Goal: Information Seeking & Learning: Learn about a topic

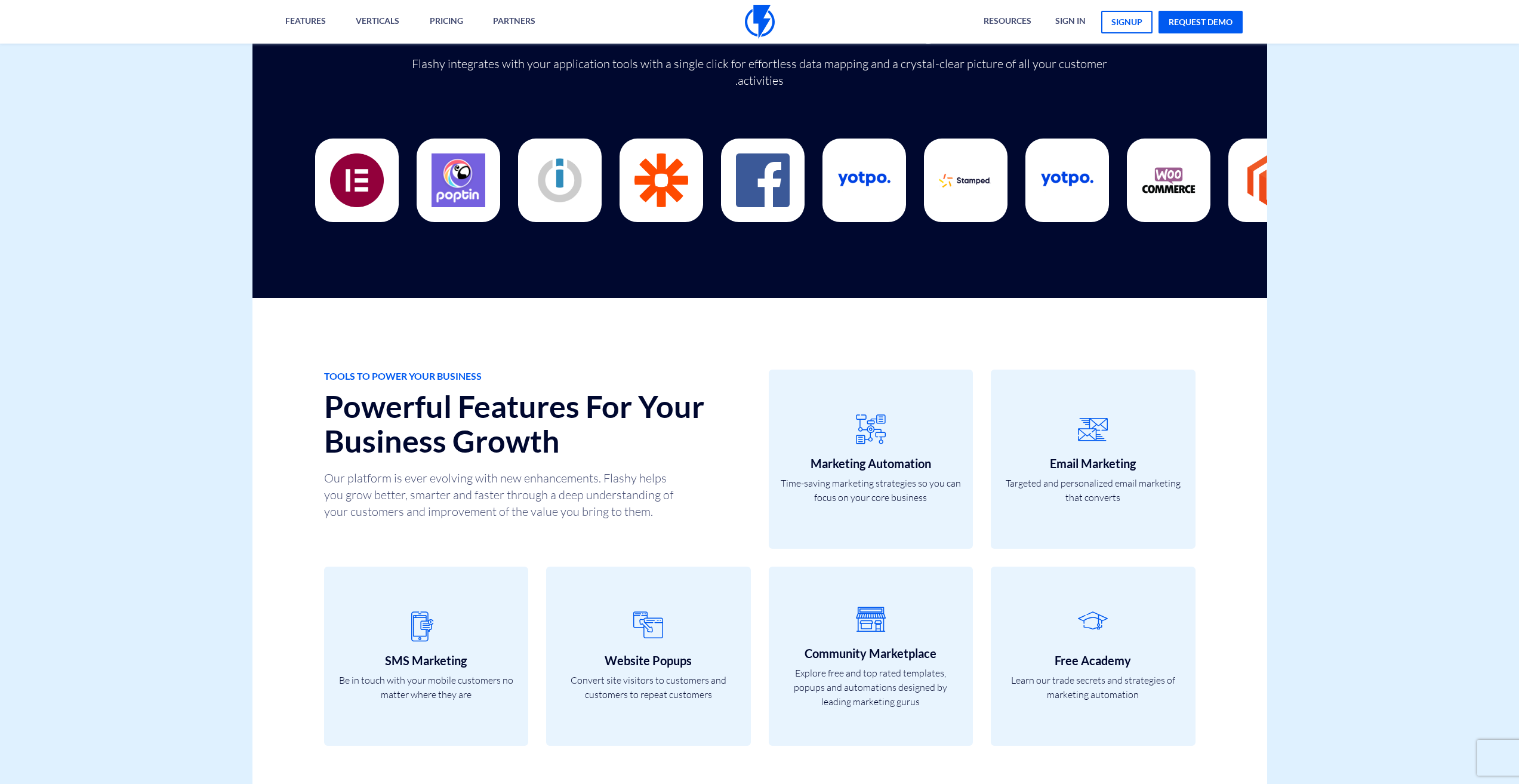
scroll to position [3283, 0]
click at [635, 415] on h2 "Powerful Features For Your Business Growth" at bounding box center [537, 422] width 427 height 68
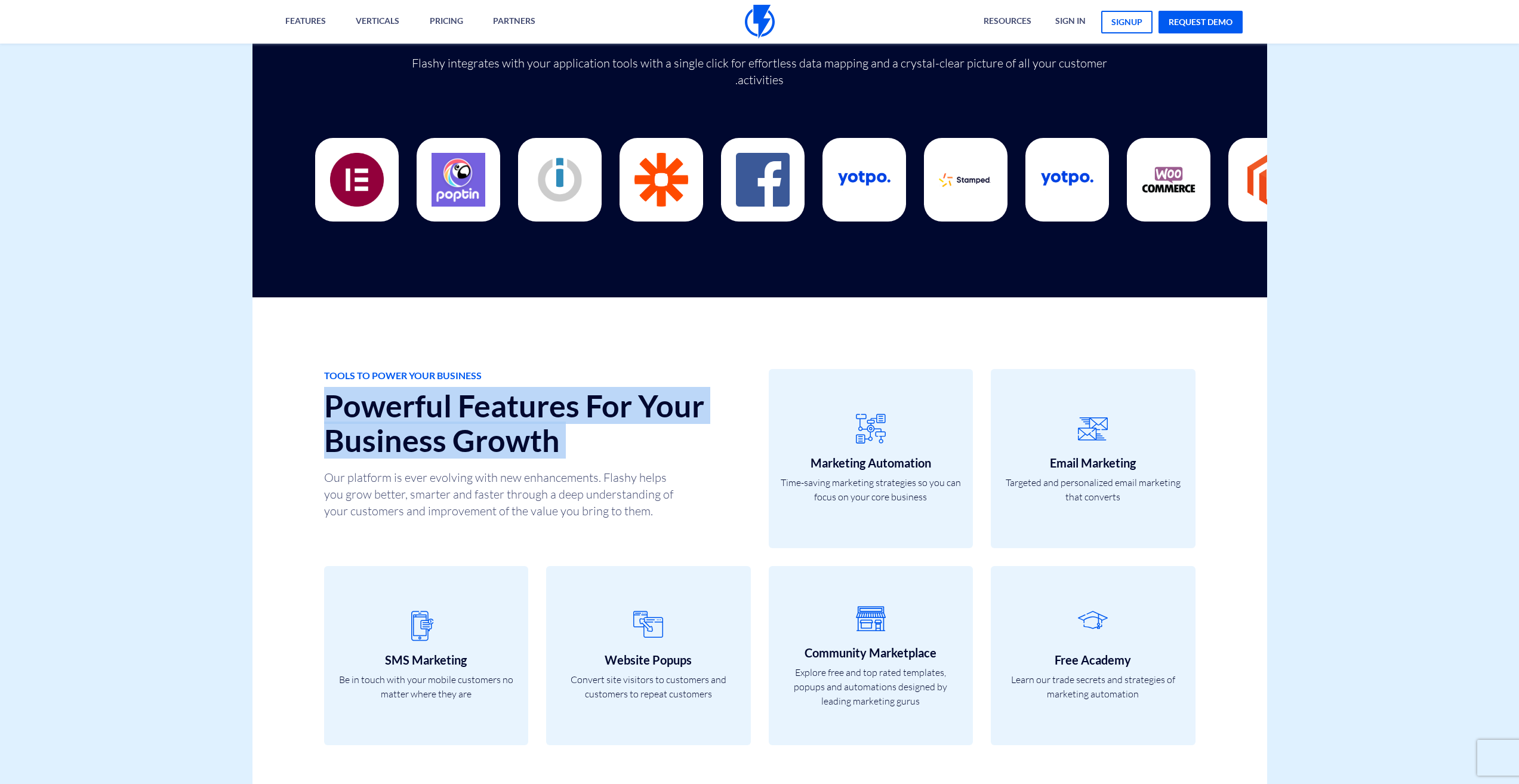
click at [635, 415] on h2 "Powerful Features For Your Business Growth" at bounding box center [537, 422] width 427 height 68
click at [601, 456] on h2 "Powerful Features For Your Business Growth" at bounding box center [537, 422] width 427 height 68
drag, startPoint x: 599, startPoint y: 455, endPoint x: 271, endPoint y: 433, distance: 328.7
click at [271, 433] on div "TOOLS TO POWER YOUR BUSINESS Powerful Features For Your Business Growth Our pla…" at bounding box center [760, 566] width 1032 height 537
click at [353, 409] on h2 "Powerful Features For Your Business Growth" at bounding box center [537, 422] width 427 height 68
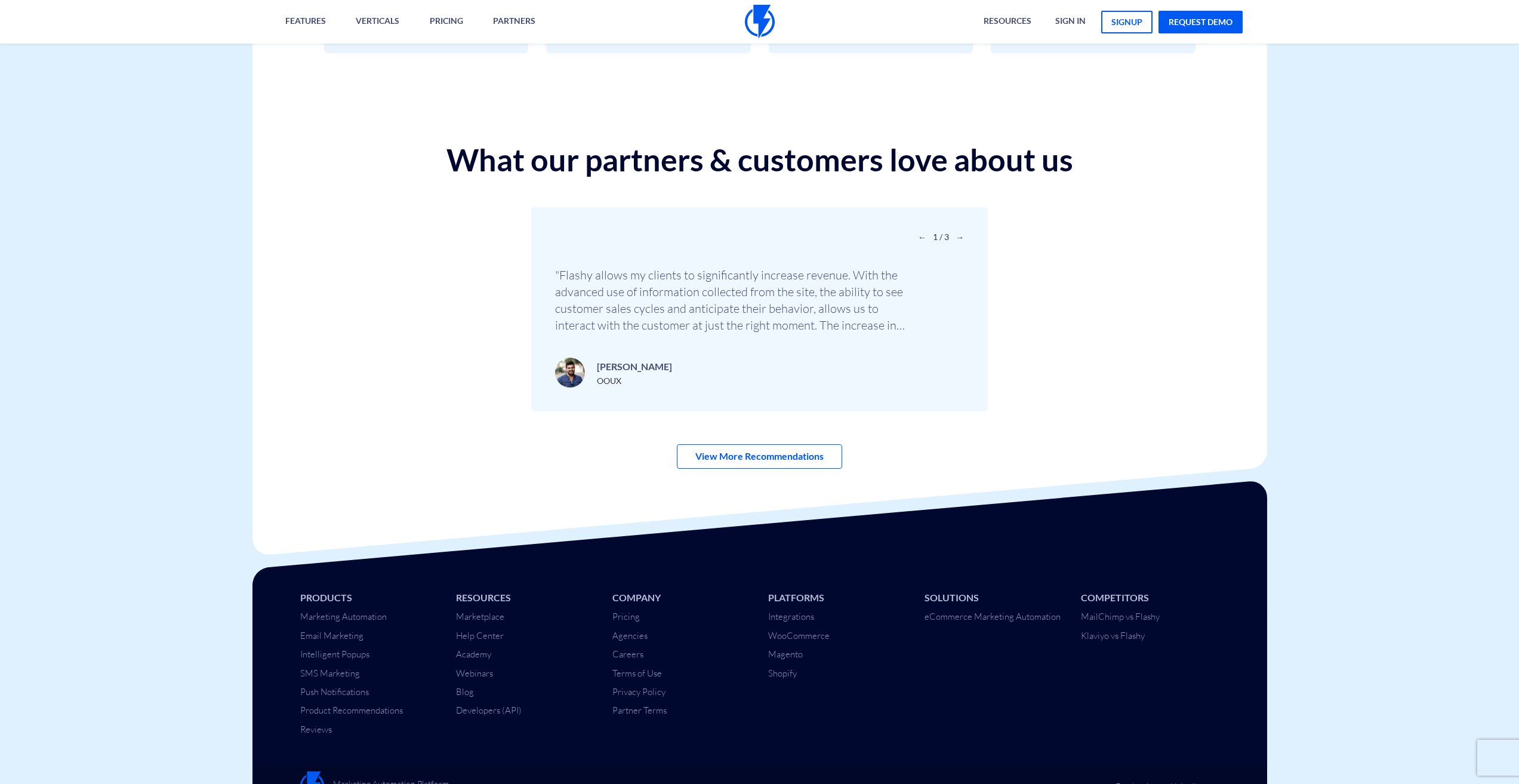
scroll to position [3996, 0]
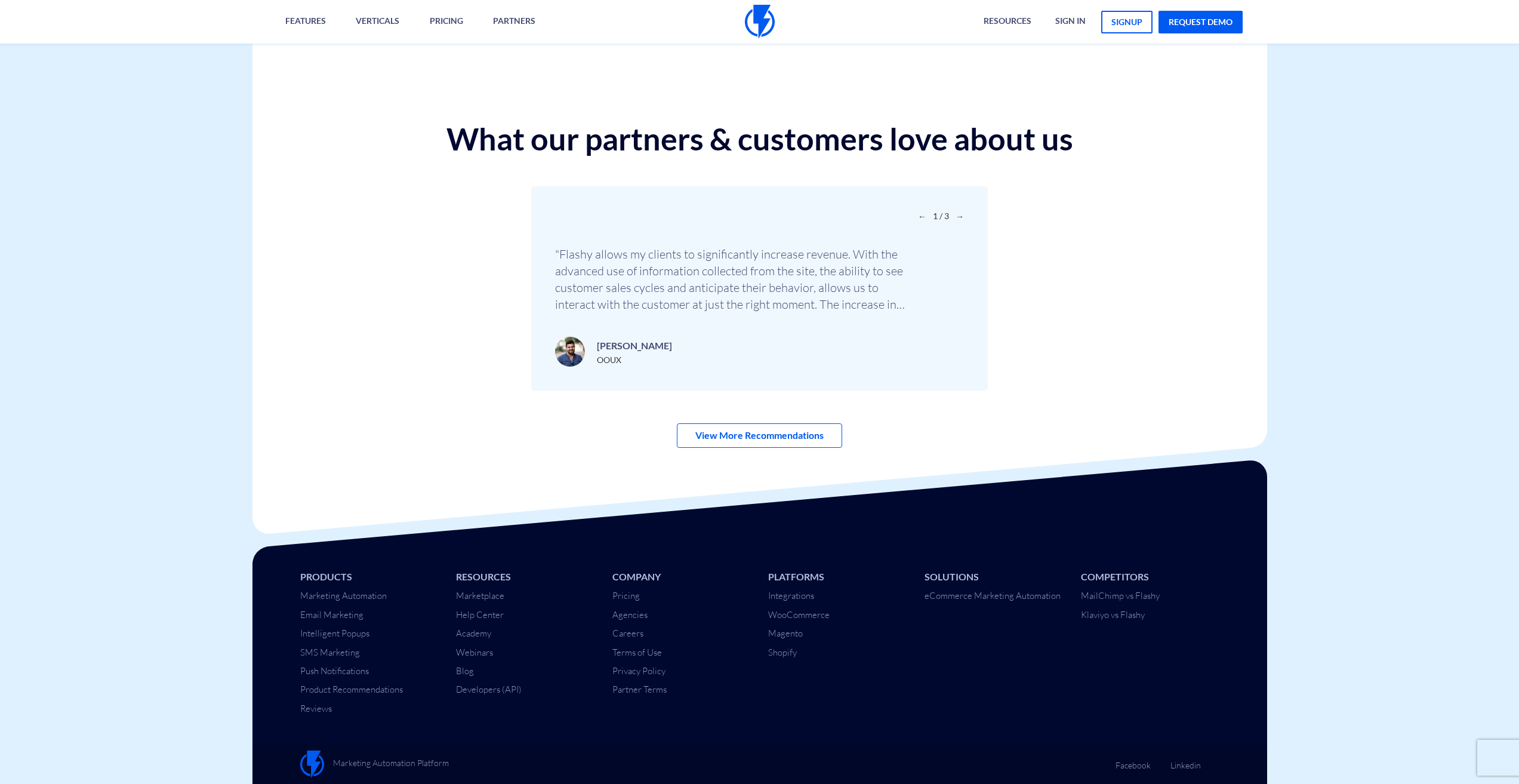
click at [962, 220] on span "→" at bounding box center [960, 215] width 8 height 10
click at [961, 218] on span "→" at bounding box center [960, 215] width 8 height 10
drag, startPoint x: 828, startPoint y: 248, endPoint x: 566, endPoint y: 253, distance: 262.0
click at [566, 253] on div "← 3 / 3 → "Thanks to Flashy we have increased our customer revenue from 30K to …" at bounding box center [760, 291] width 457 height 210
click at [566, 253] on p ""Thanks to Flashy we have increased our customer revenue from 30K to over 300K …" at bounding box center [734, 279] width 358 height 67
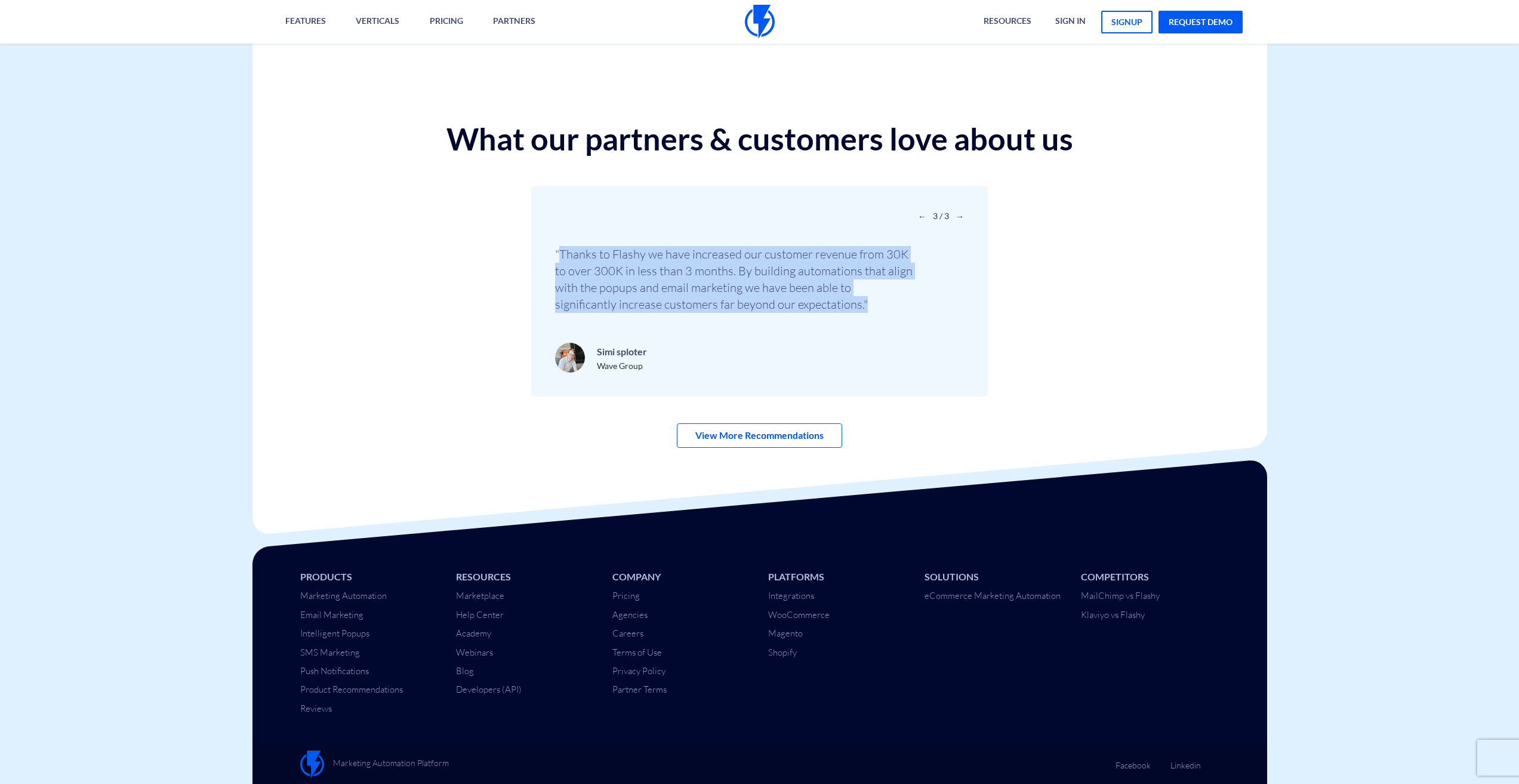
drag, startPoint x: 559, startPoint y: 250, endPoint x: 935, endPoint y: 298, distance: 379.1
click at [935, 298] on div ""Thanks to Flashy we have increased our customer revenue from 30K to over 300K …" at bounding box center [760, 282] width 409 height 73
drag, startPoint x: 831, startPoint y: 304, endPoint x: 552, endPoint y: 241, distance: 286.0
click at [552, 241] on div "← 3 / 3 → "Thanks to Flashy we have increased our customer revenue from 30K to …" at bounding box center [760, 291] width 457 height 210
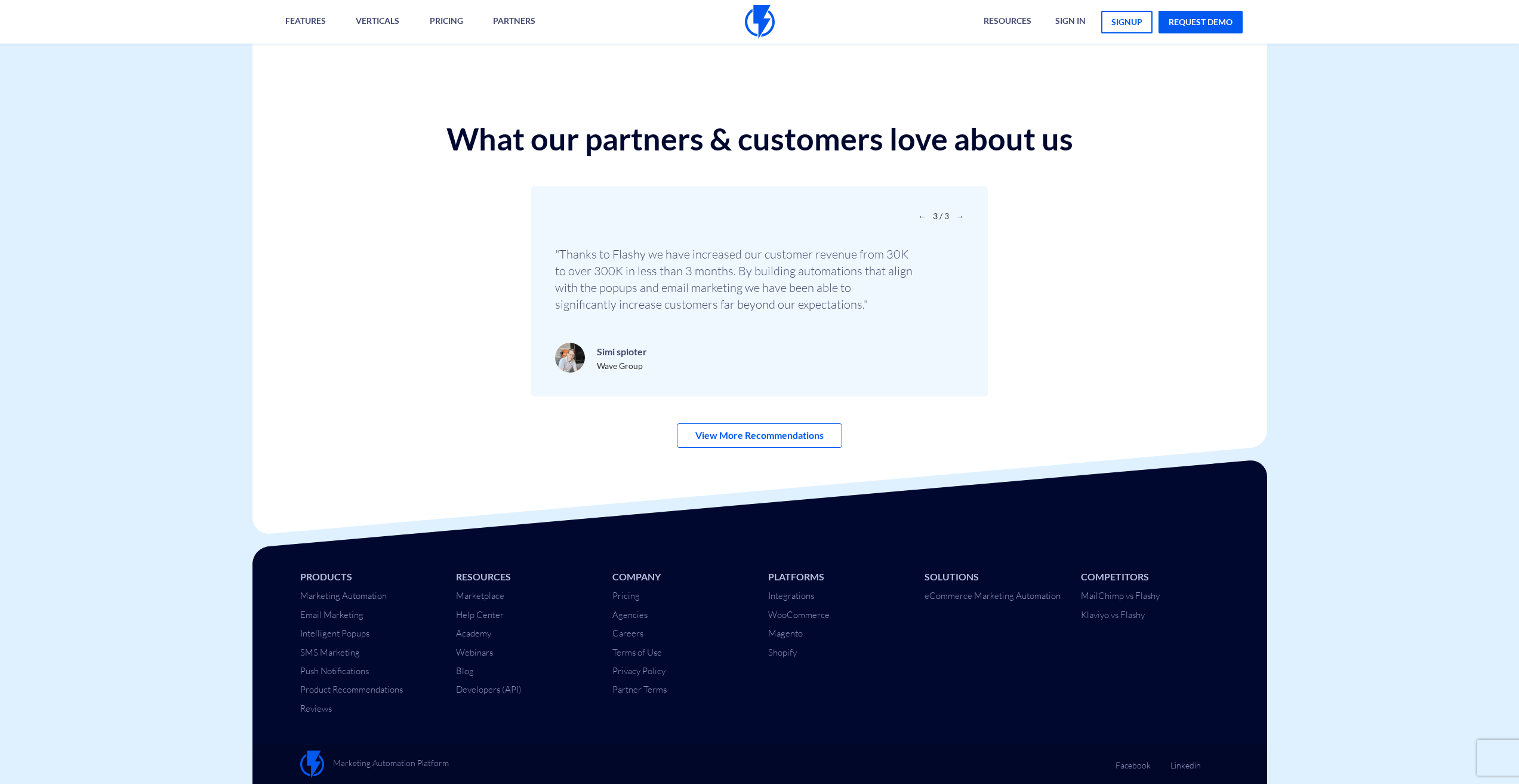
click at [454, 263] on div "What our partners & customers love about us ← 3 / 3 → "Thanks to Flashy we have…" at bounding box center [760, 268] width 1032 height 292
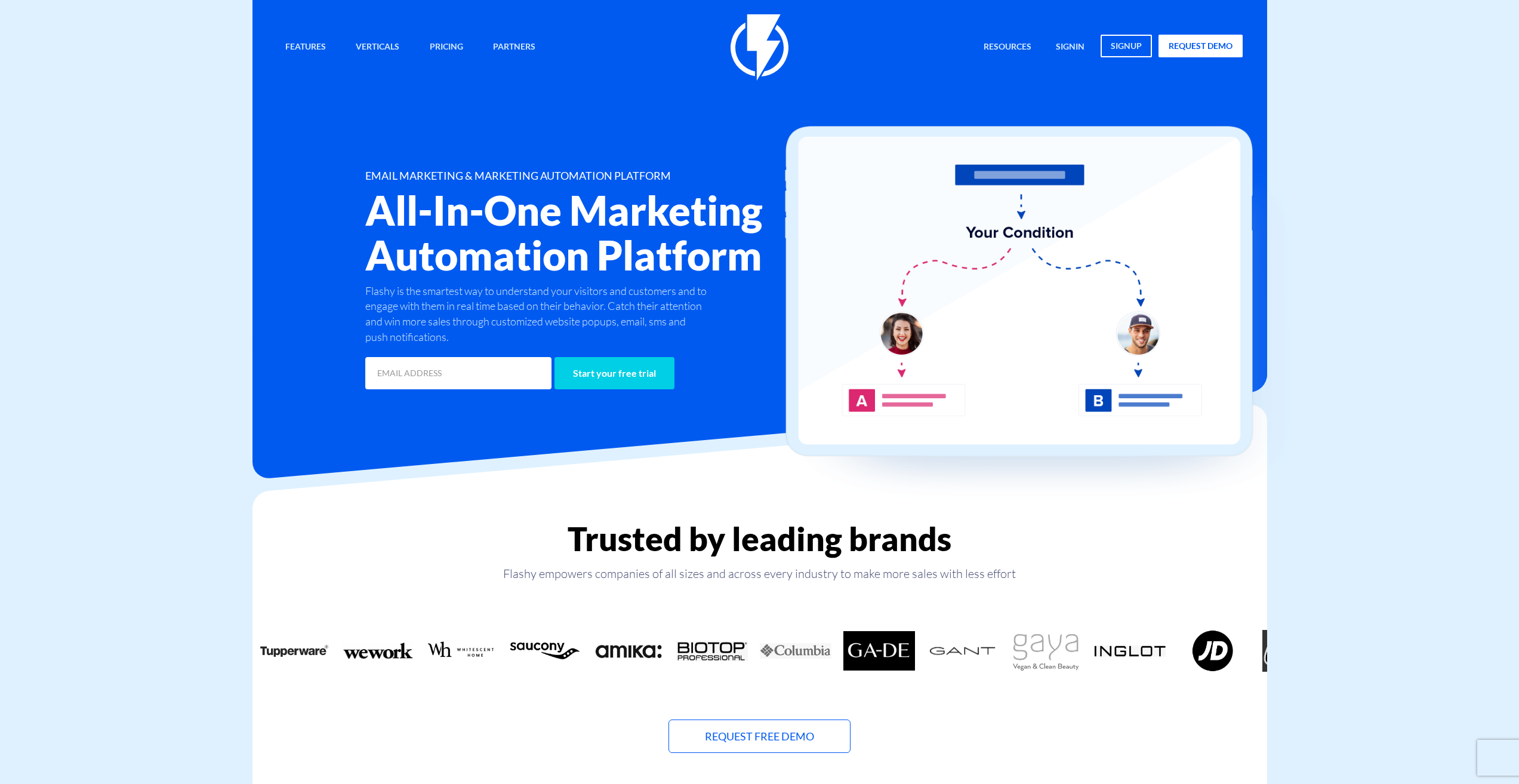
scroll to position [0, 0]
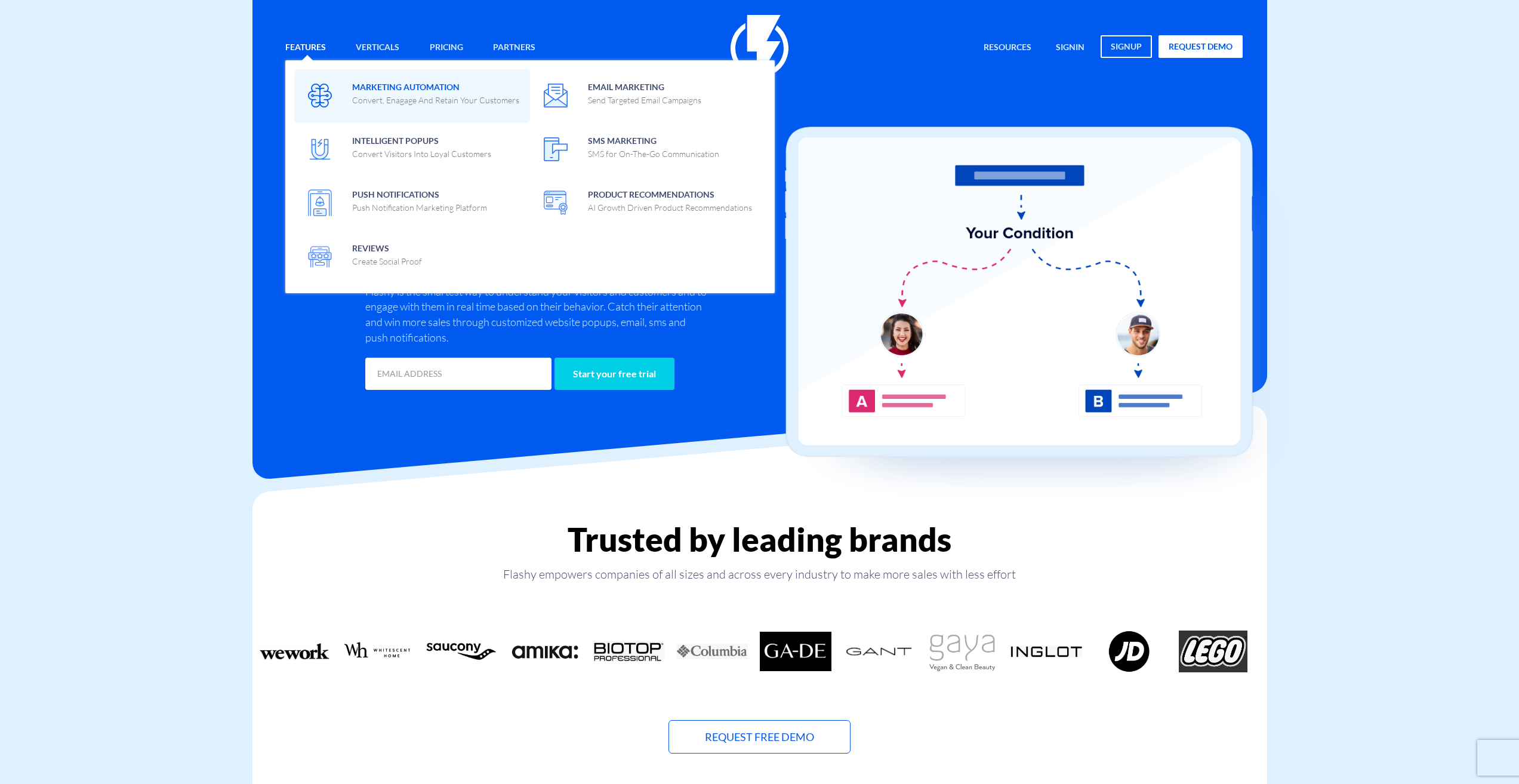
click at [323, 91] on img at bounding box center [320, 95] width 24 height 24
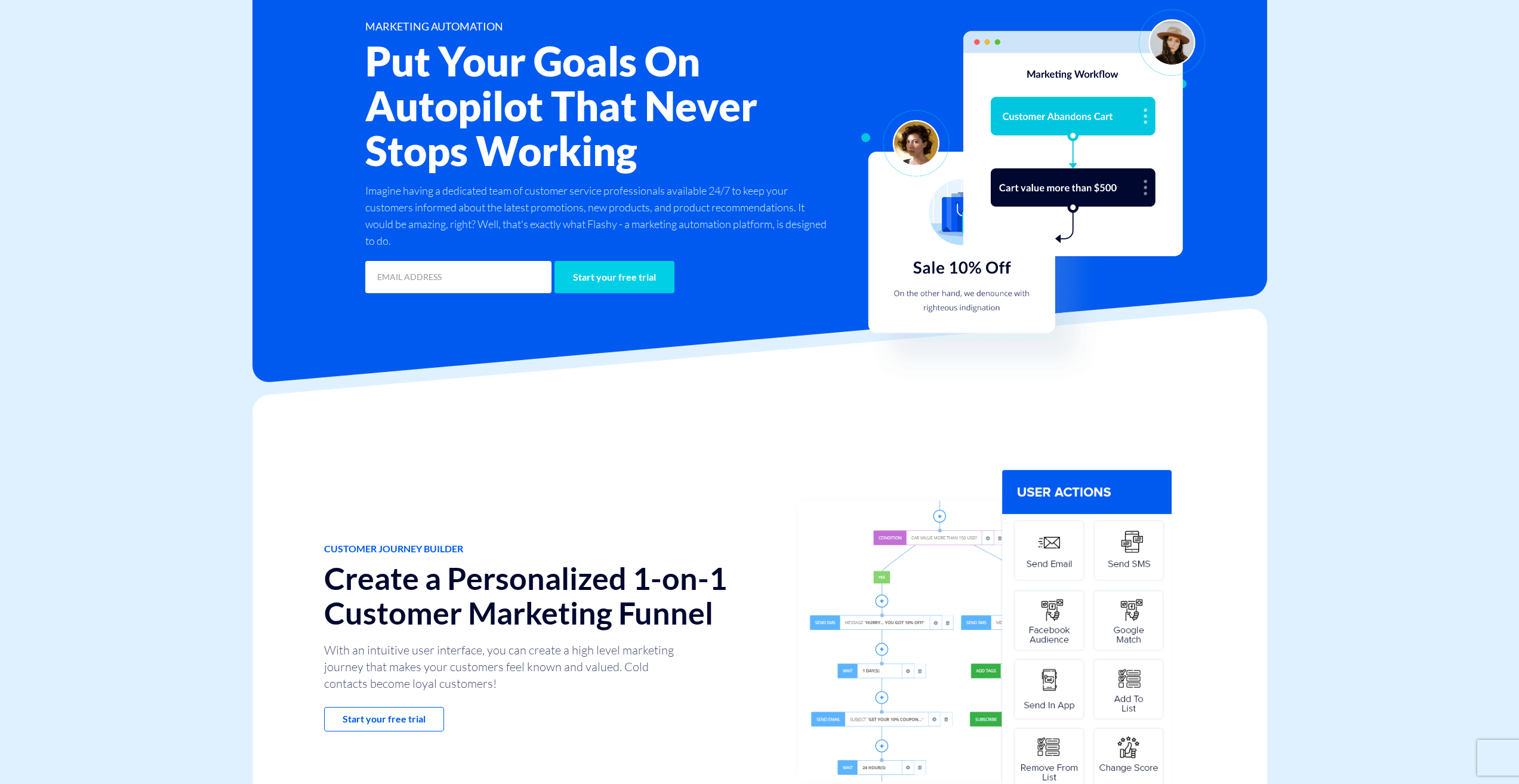
scroll to position [239, 0]
